Goal: Transaction & Acquisition: Obtain resource

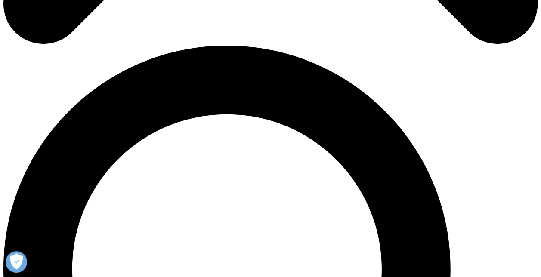
scroll to position [489, 0]
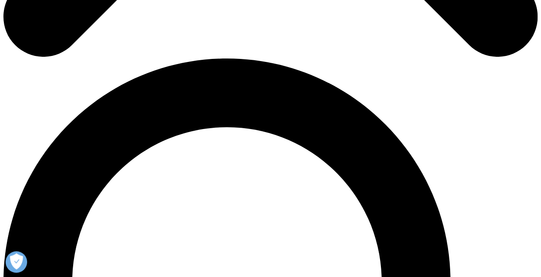
type input "[PERSON_NAME]"
type input "Adel"
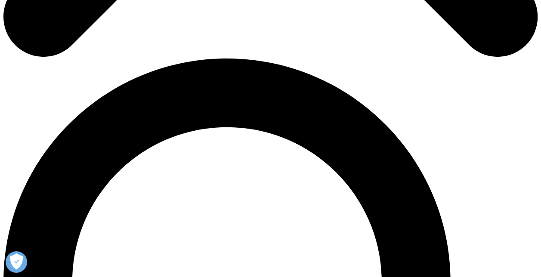
type input "[EMAIL_ADDRESS][DOMAIN_NAME]"
type input "Analytics Lead"
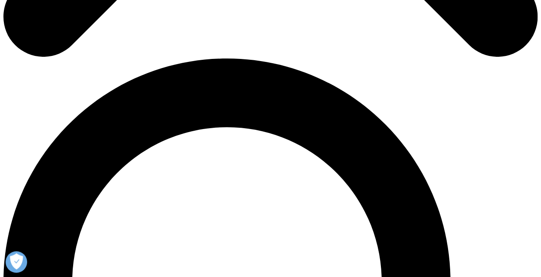
select select "[GEOGRAPHIC_DATA]"
type input "GSK"
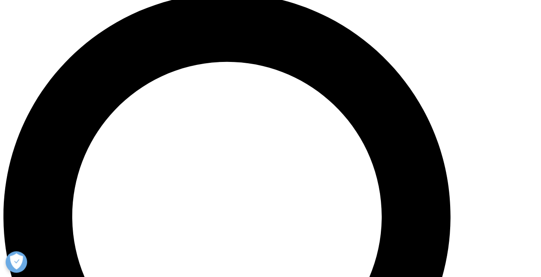
scroll to position [557, 0]
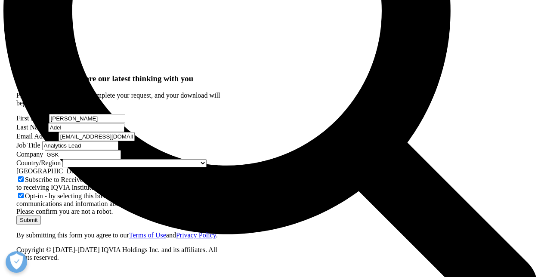
scroll to position [793, 0]
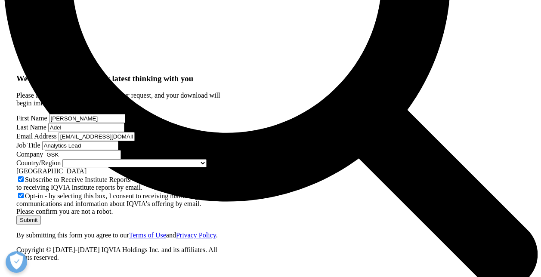
click at [90, 208] on span "Please confirm you are not a robot." at bounding box center [64, 211] width 96 height 7
click at [200, 215] on div "Submit" at bounding box center [120, 219] width 209 height 9
click at [41, 215] on input "Submit" at bounding box center [28, 219] width 25 height 9
click at [82, 208] on span "Please confirm you are not a robot." at bounding box center [64, 211] width 96 height 7
click at [45, 208] on span "Please confirm you are not a robot." at bounding box center [64, 211] width 96 height 7
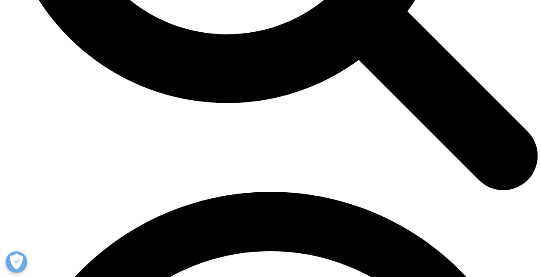
scroll to position [677, 0]
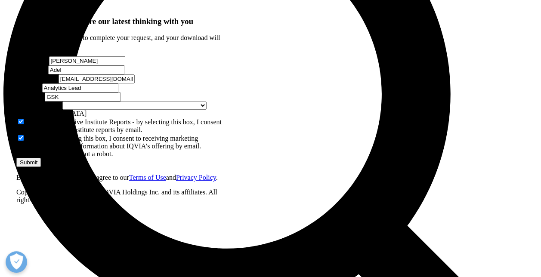
click at [86, 83] on input "[EMAIL_ADDRESS][DOMAIN_NAME]" at bounding box center [96, 78] width 76 height 9
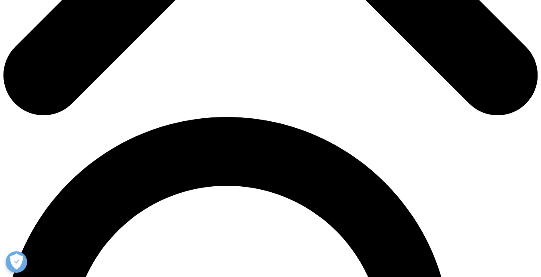
scroll to position [475, 208]
drag, startPoint x: 100, startPoint y: 160, endPoint x: 100, endPoint y: 173, distance: 12.5
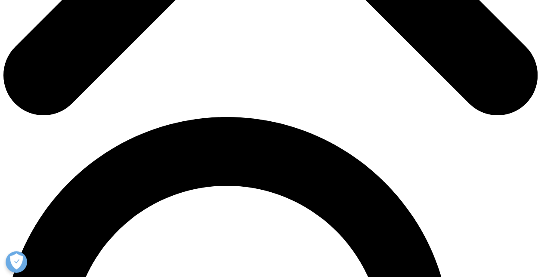
paste input "[EMAIL_ADDRESS][DOMAIN_NAME]"
type input "[EMAIL_ADDRESS][DOMAIN_NAME]"
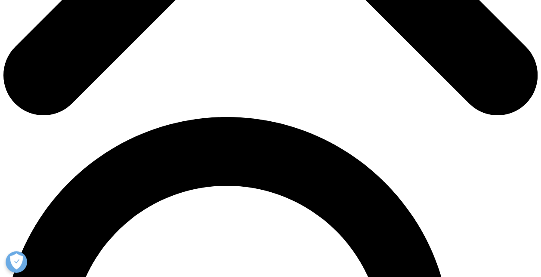
type input "[PERSON_NAME]"
type input "Adel"
type input "Analytics Lead"
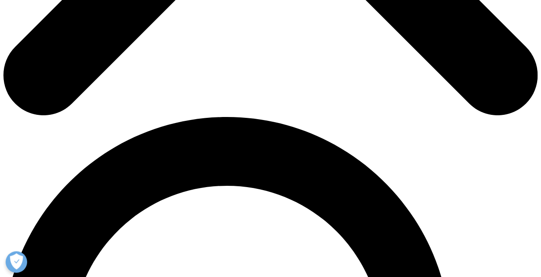
select select "[GEOGRAPHIC_DATA]"
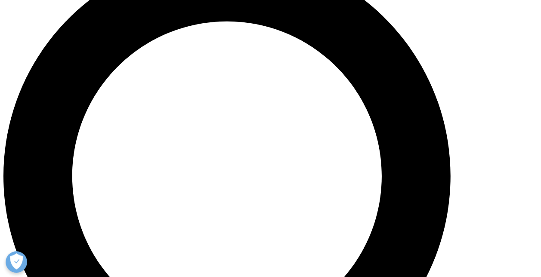
scroll to position [604, 0]
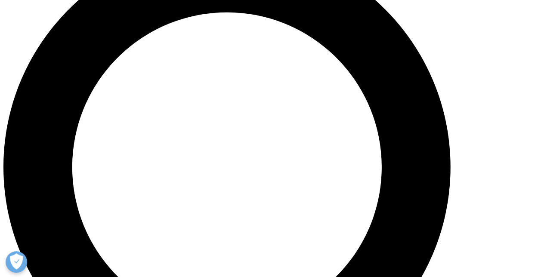
type input "GSK"
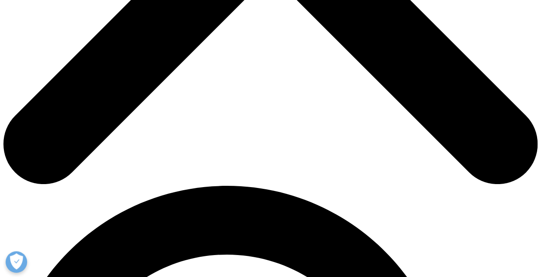
scroll to position [360, 0]
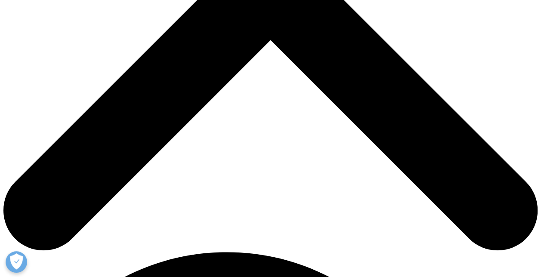
scroll to position [293, 0]
